Goal: Task Accomplishment & Management: Use online tool/utility

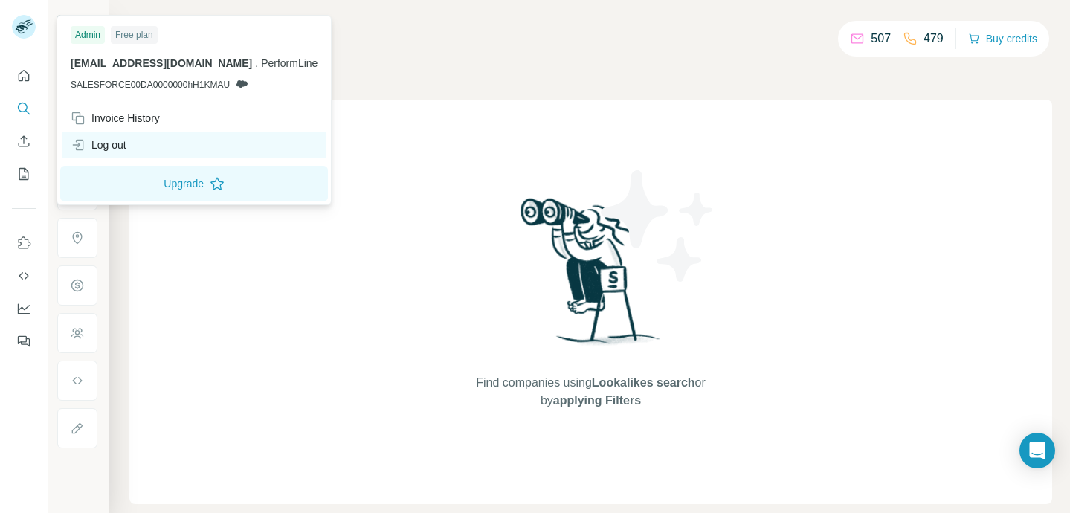
click at [108, 146] on div "Log out" at bounding box center [99, 145] width 56 height 15
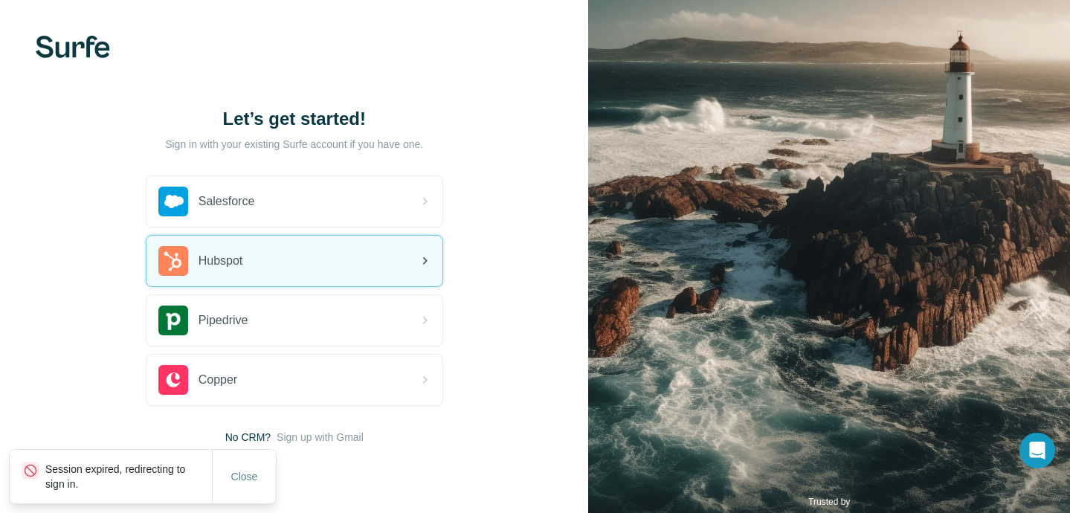
click at [237, 250] on div "Hubspot" at bounding box center [200, 261] width 85 height 30
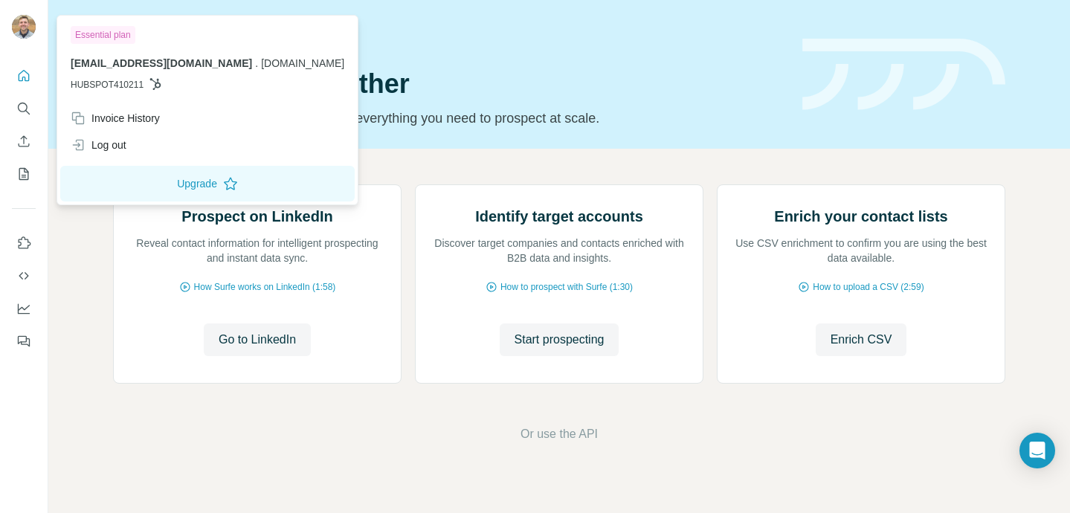
click at [33, 23] on img at bounding box center [24, 27] width 24 height 24
click at [111, 67] on span "[EMAIL_ADDRESS][DOMAIN_NAME]" at bounding box center [161, 63] width 181 height 12
click at [25, 172] on icon "My lists" at bounding box center [25, 173] width 7 height 10
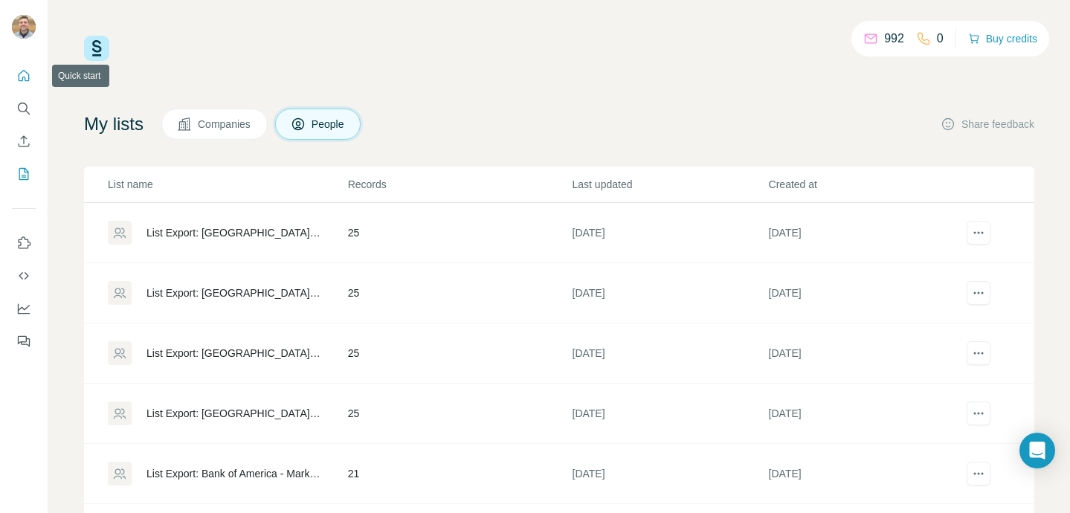
click at [23, 74] on icon "Quick start" at bounding box center [23, 75] width 15 height 15
